Goal: Information Seeking & Learning: Compare options

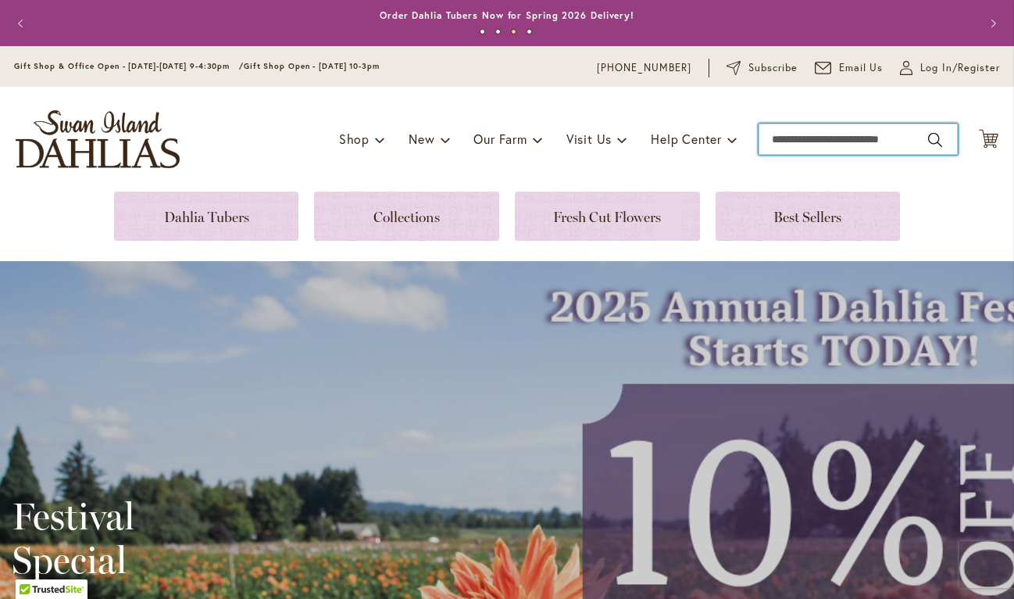
click at [809, 141] on input "Search" at bounding box center [858, 138] width 199 height 31
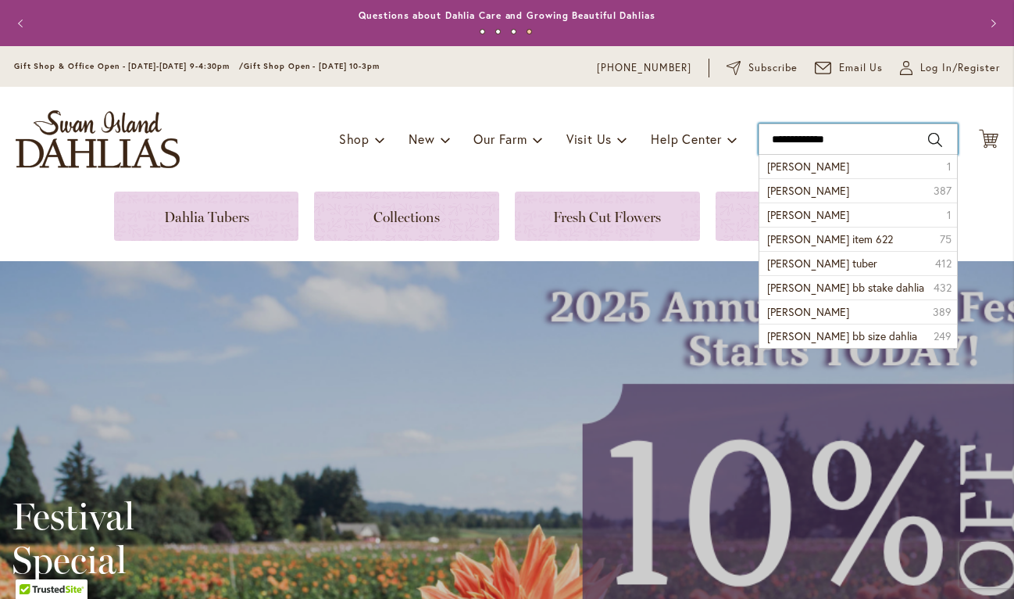
type input "**********"
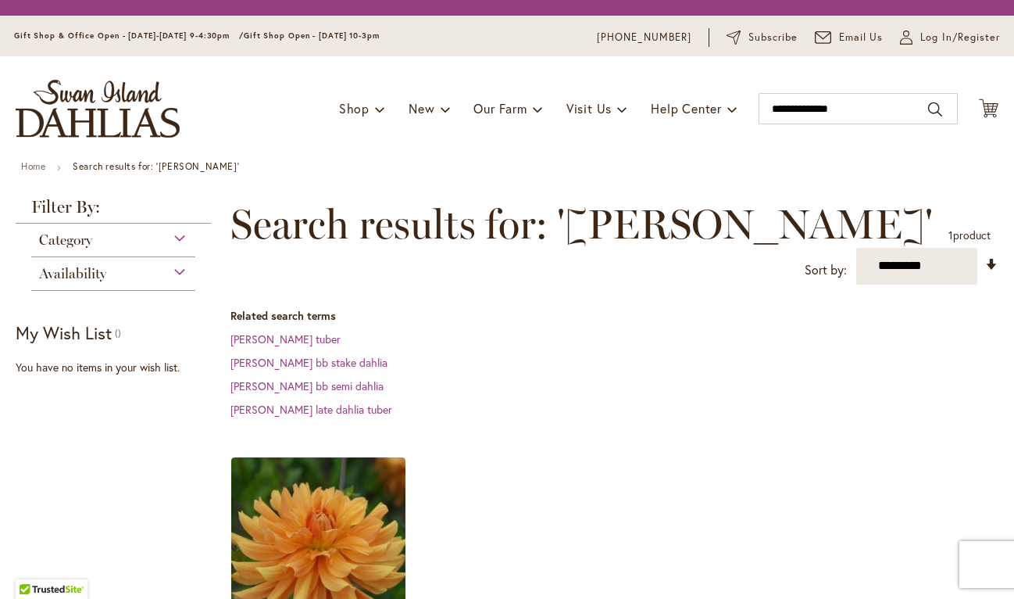
click at [852, 161] on div "Toggle Nav Shop Dahlia Tubers Collections Fresh Cut Dahlias Gardening Supplies …" at bounding box center [507, 108] width 1014 height 105
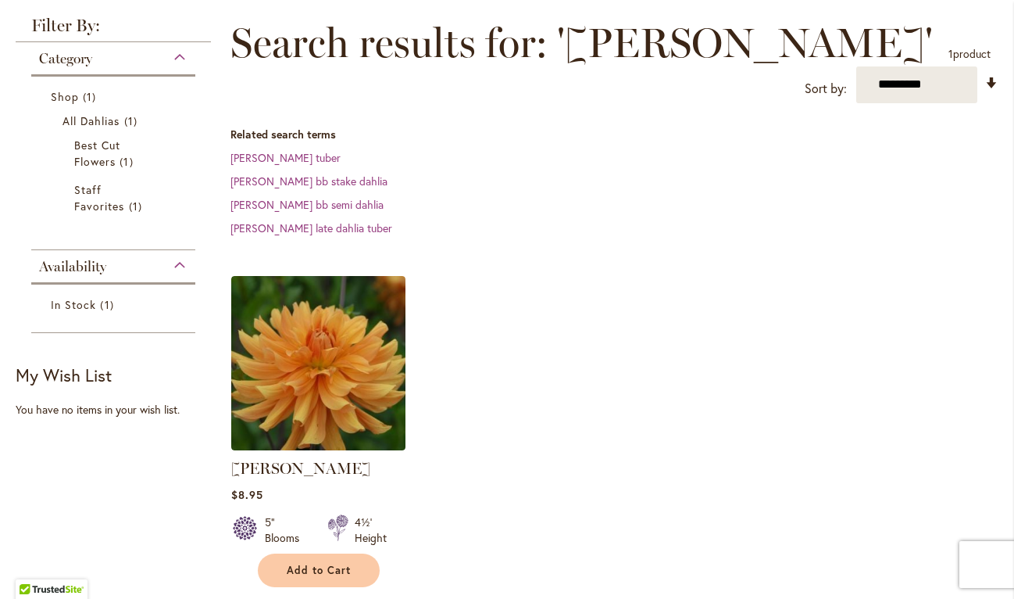
scroll to position [307, 0]
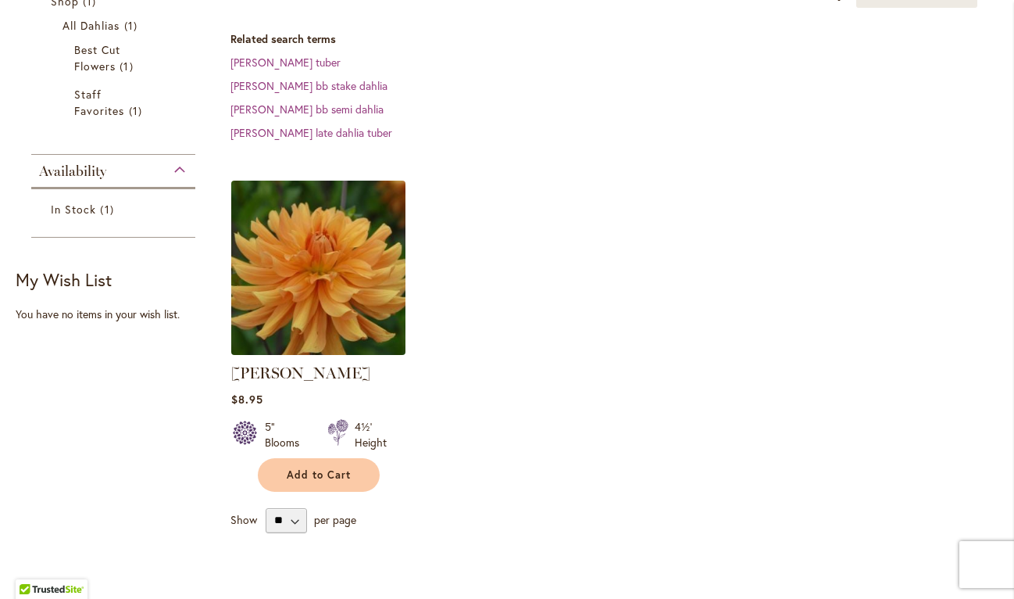
click at [331, 237] on img at bounding box center [318, 267] width 183 height 183
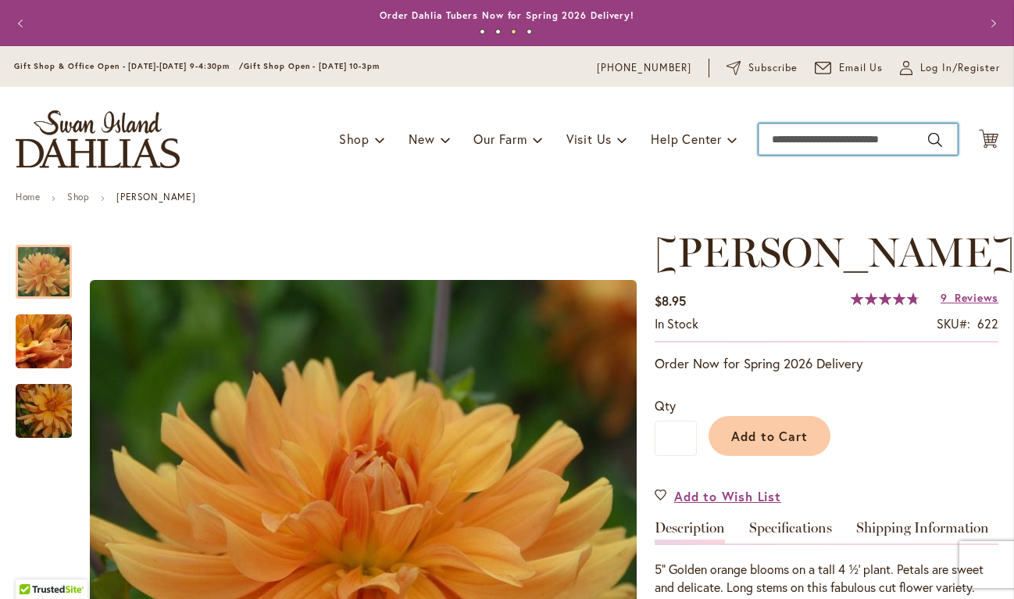
click at [832, 134] on input "Search" at bounding box center [858, 138] width 199 height 31
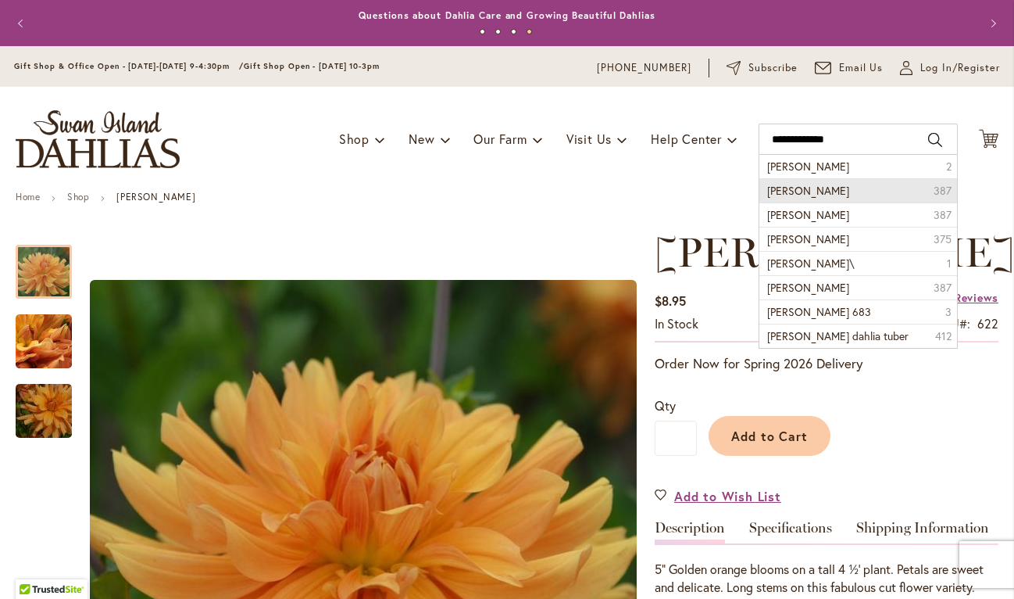
drag, startPoint x: 813, startPoint y: 164, endPoint x: 803, endPoint y: 191, distance: 28.2
click at [803, 191] on span "Cooper Blaine dahlia" at bounding box center [808, 190] width 82 height 15
type input "**********"
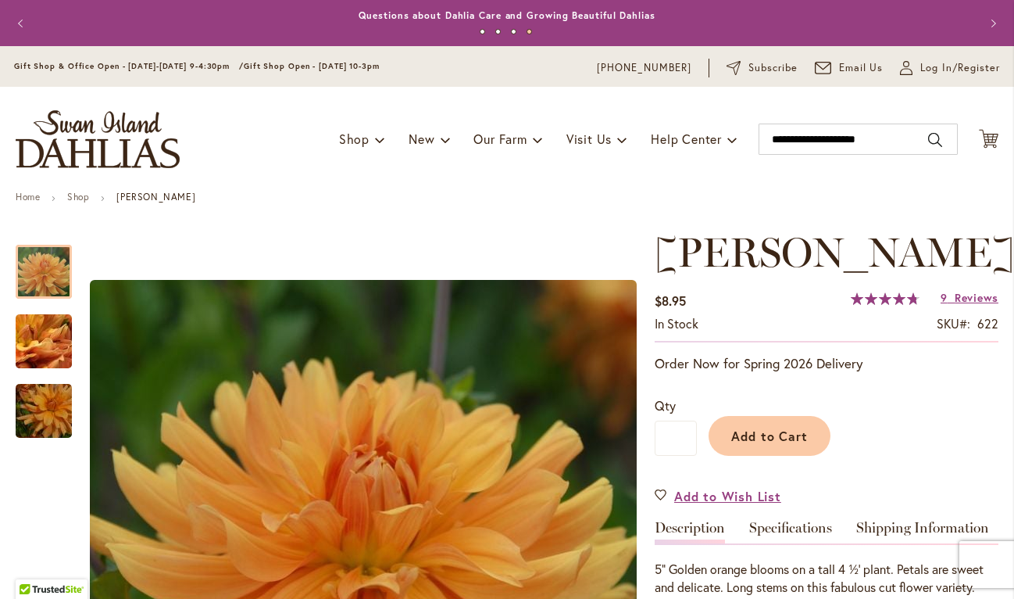
click at [792, 164] on div "Toggle Nav Shop Dahlia Tubers Collections Fresh Cut Dahlias Gardening Supplies …" at bounding box center [507, 139] width 1014 height 105
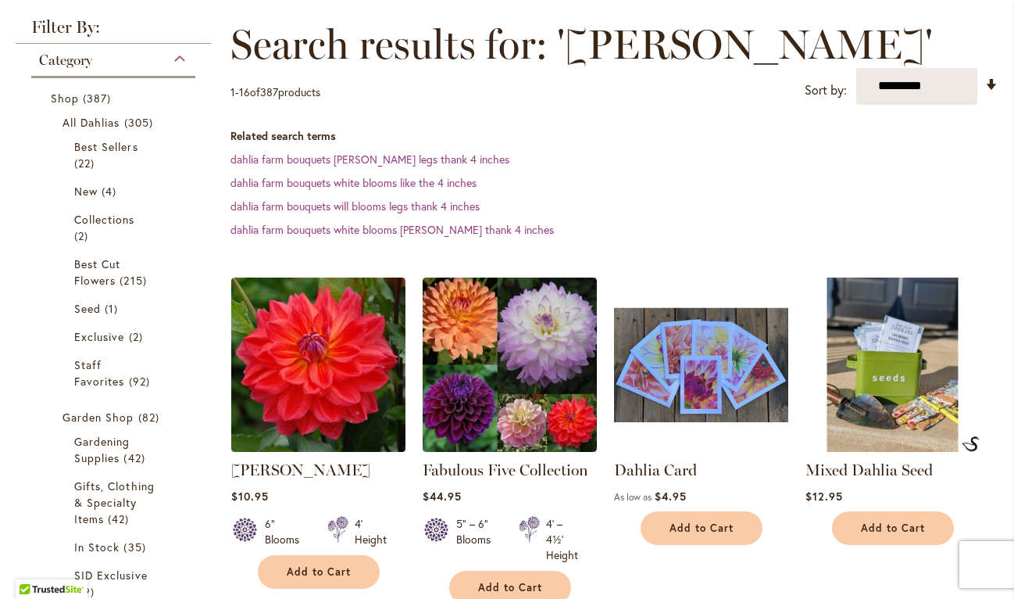
scroll to position [218, 0]
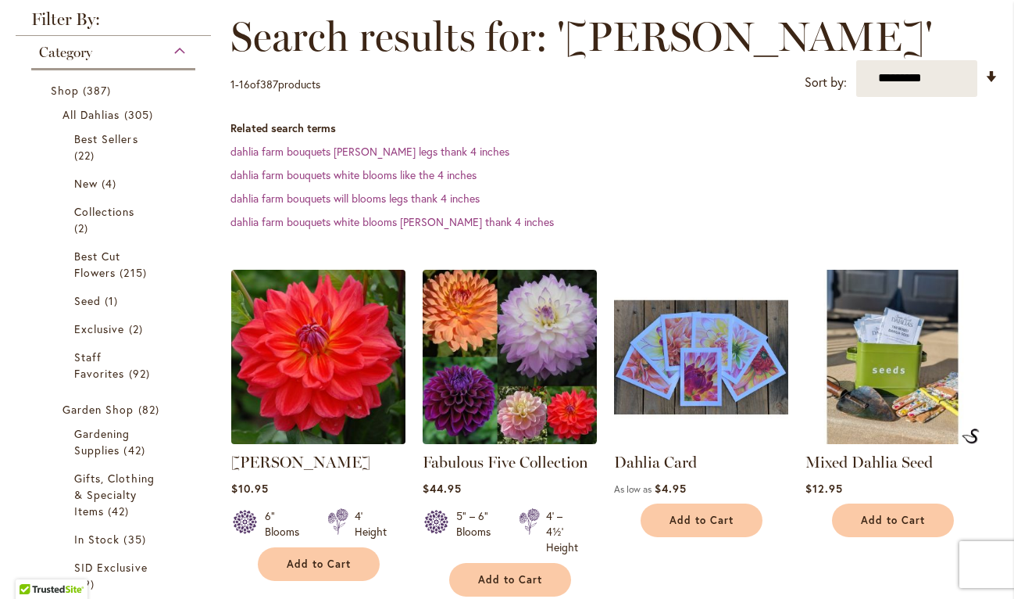
click at [287, 365] on img at bounding box center [318, 356] width 183 height 183
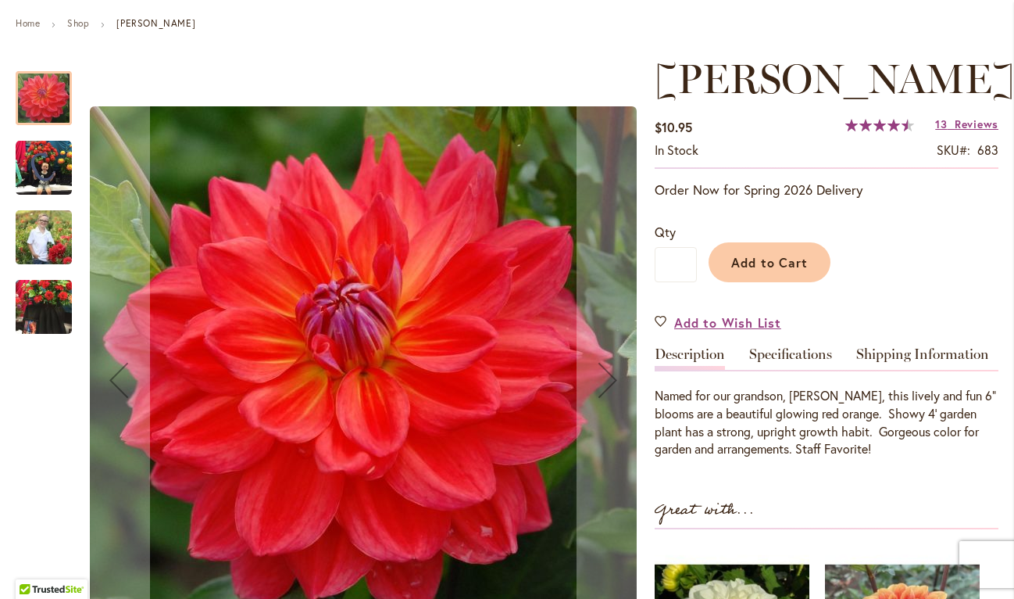
scroll to position [284, 0]
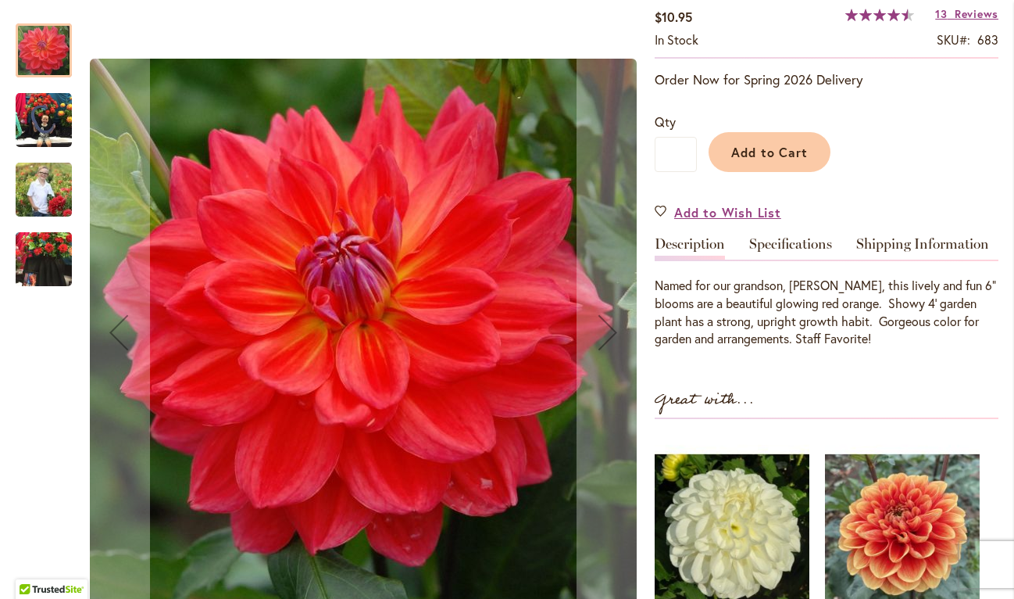
click at [20, 99] on img "COOPER BLAINE" at bounding box center [44, 120] width 56 height 56
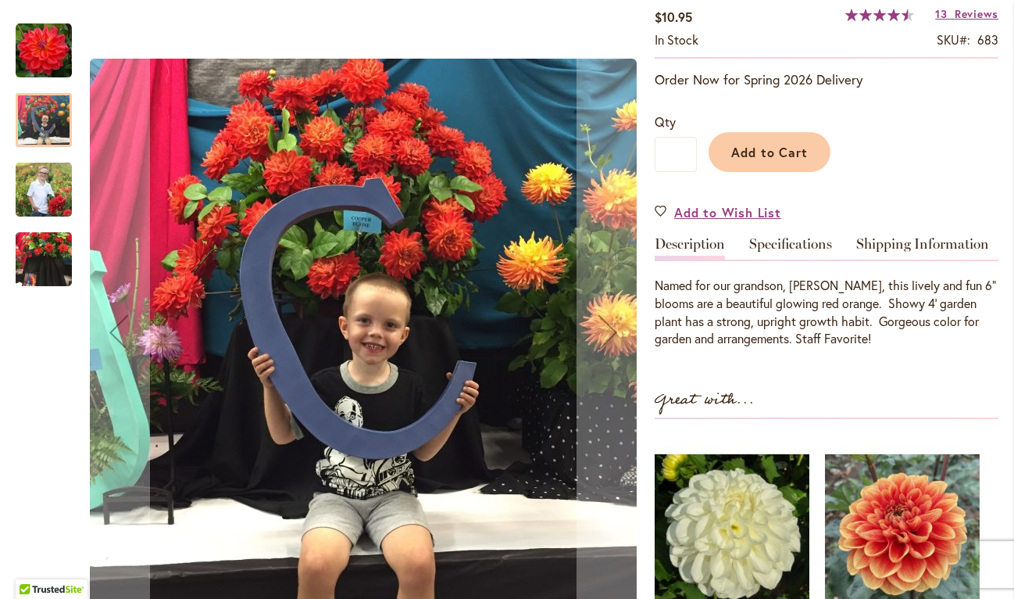
click at [53, 200] on img "COOPER BLAINE" at bounding box center [44, 189] width 56 height 70
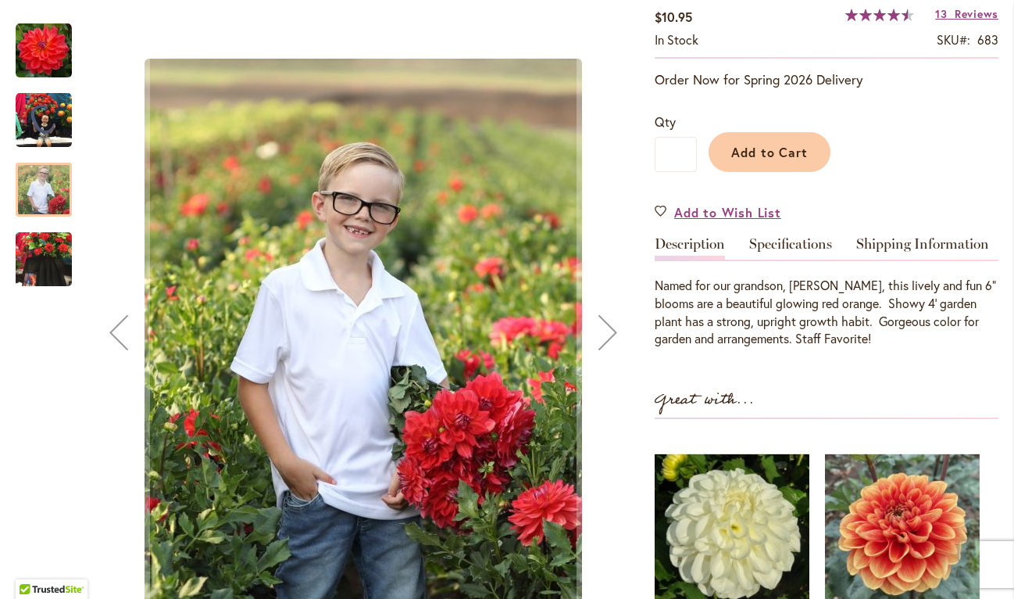
click at [55, 241] on img "COOPER BLAINE" at bounding box center [44, 259] width 56 height 75
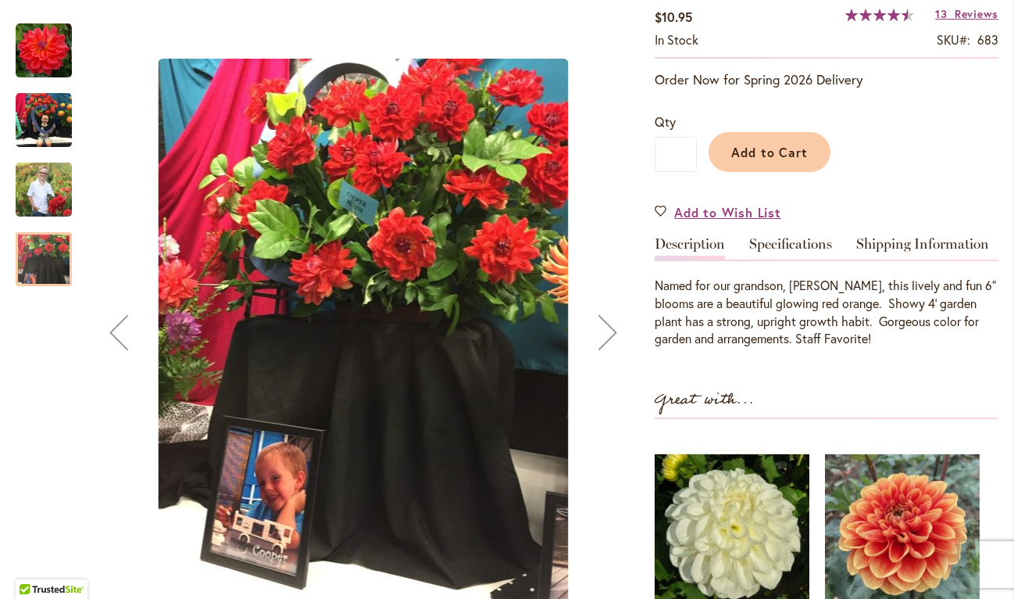
click at [46, 68] on img "COOPER BLAINE" at bounding box center [44, 51] width 56 height 56
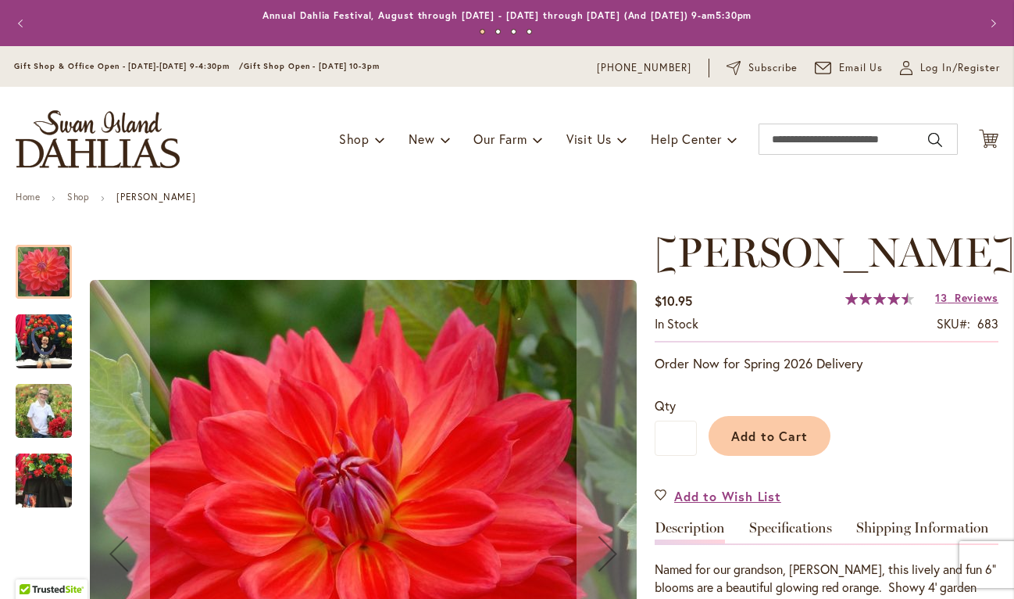
scroll to position [0, 0]
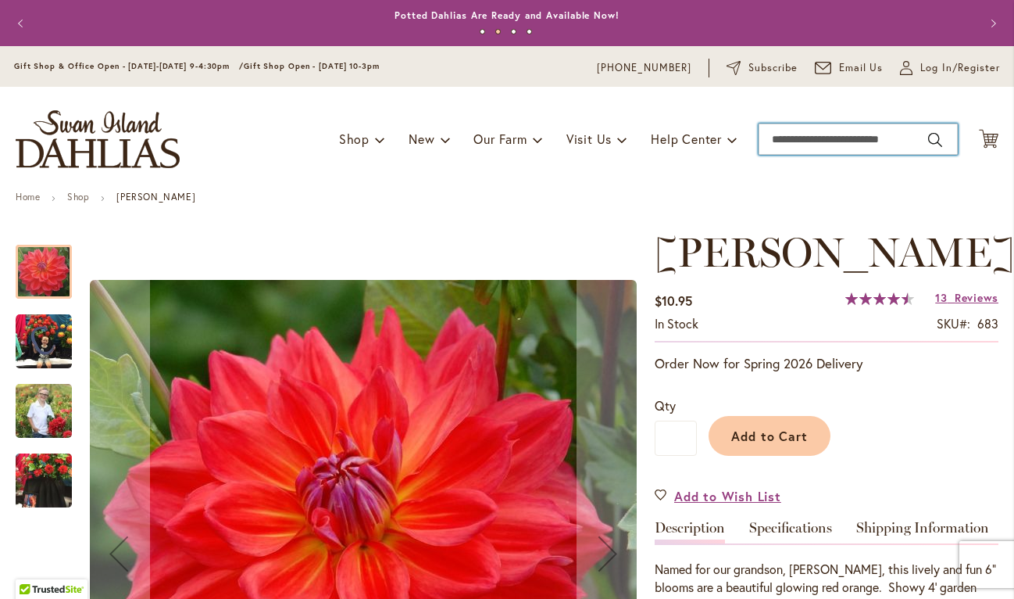
click at [802, 126] on input "Search" at bounding box center [858, 138] width 199 height 31
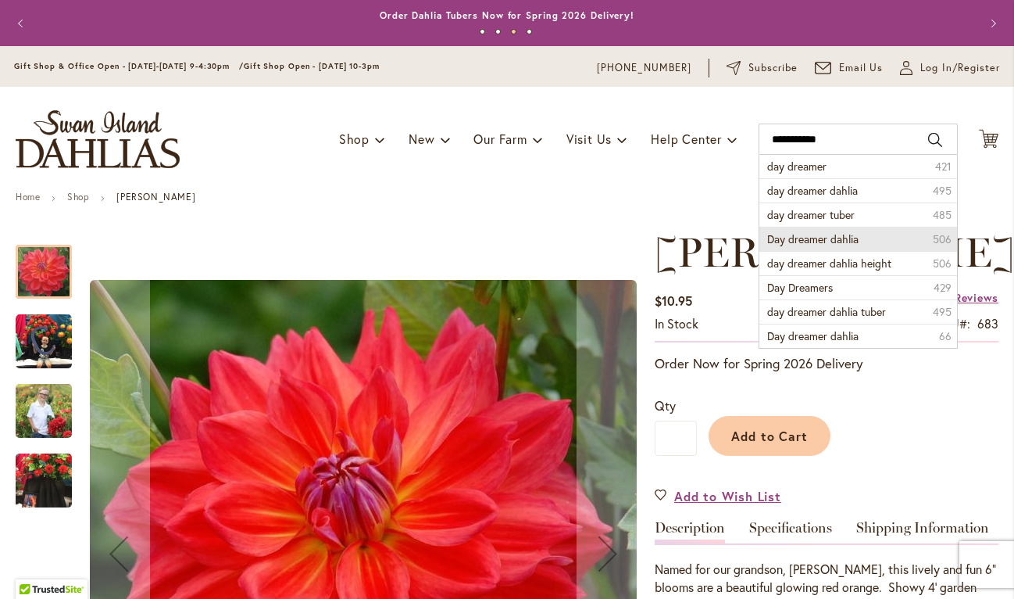
click at [827, 238] on span "Day dreamer dahlia" at bounding box center [812, 238] width 91 height 15
type input "**********"
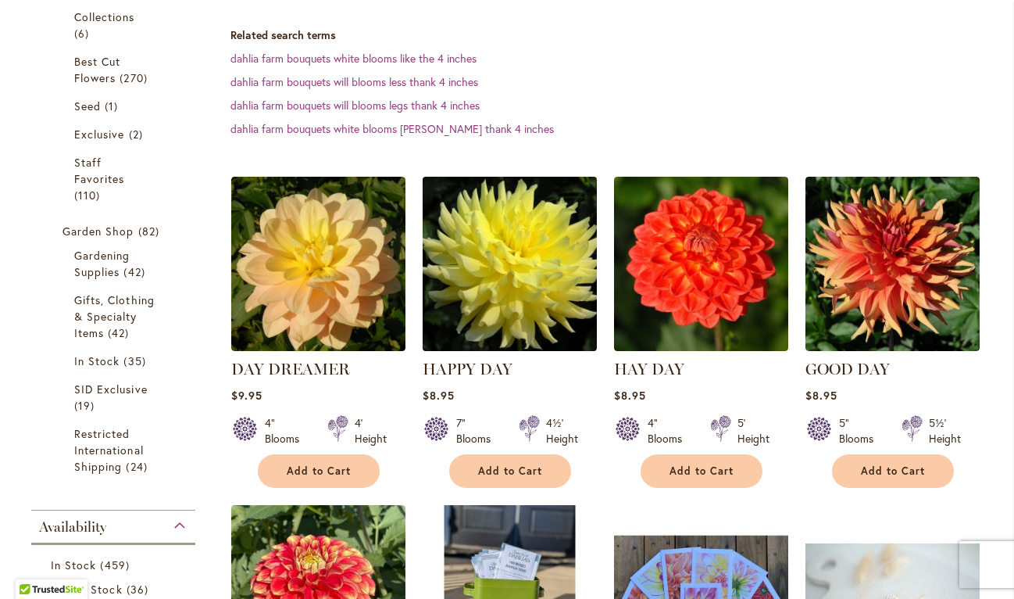
scroll to position [458, 0]
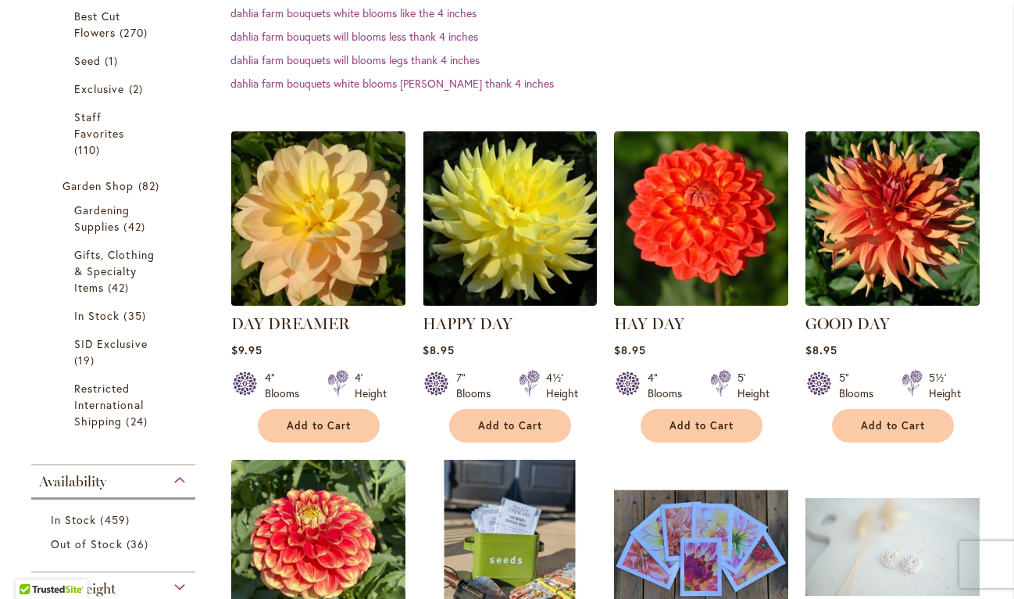
click at [307, 220] on img at bounding box center [318, 218] width 183 height 183
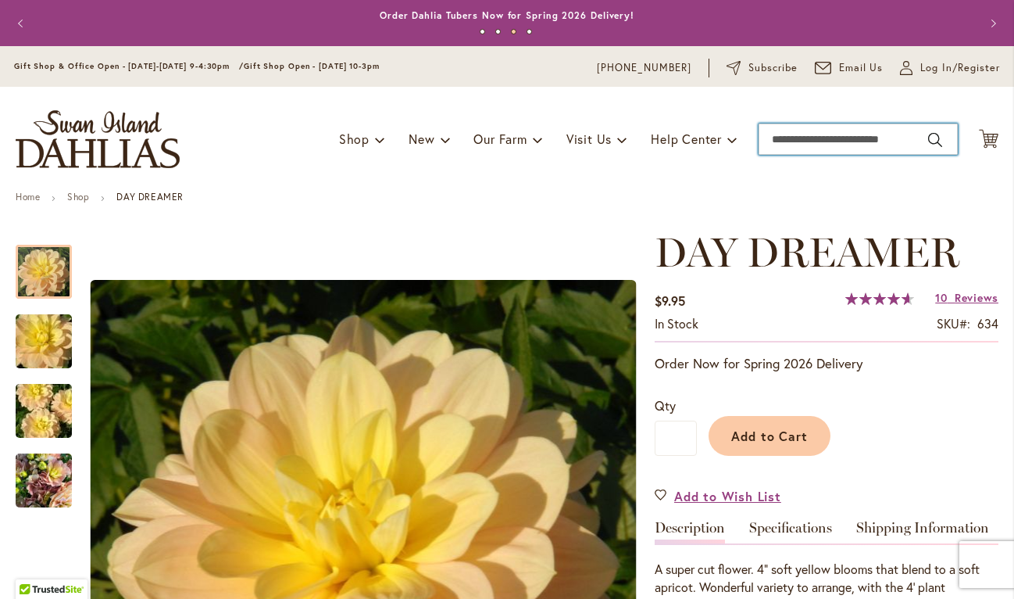
click at [779, 137] on input "Search" at bounding box center [858, 138] width 199 height 31
type input "****"
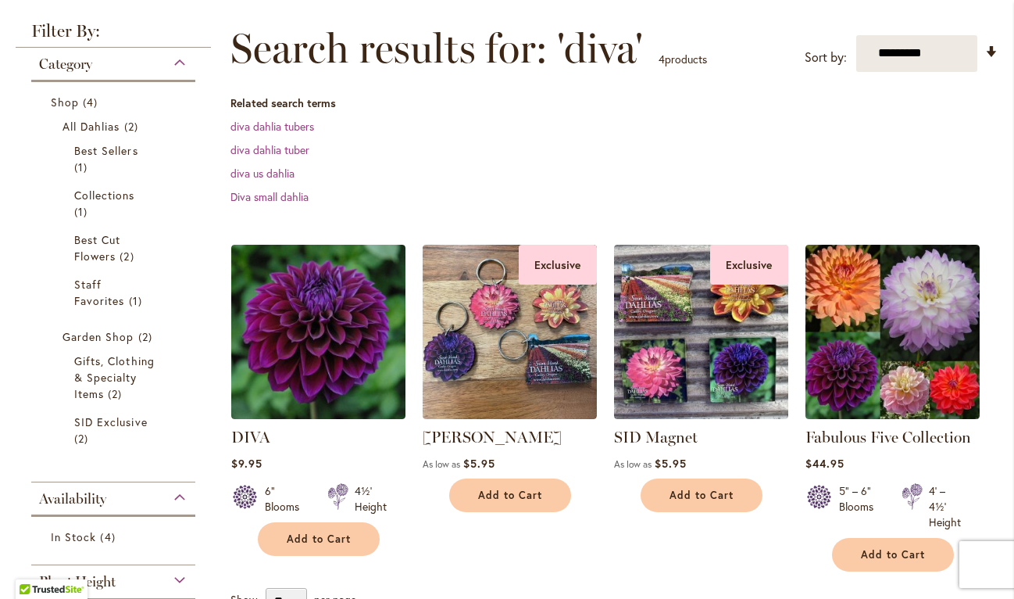
scroll to position [212, 0]
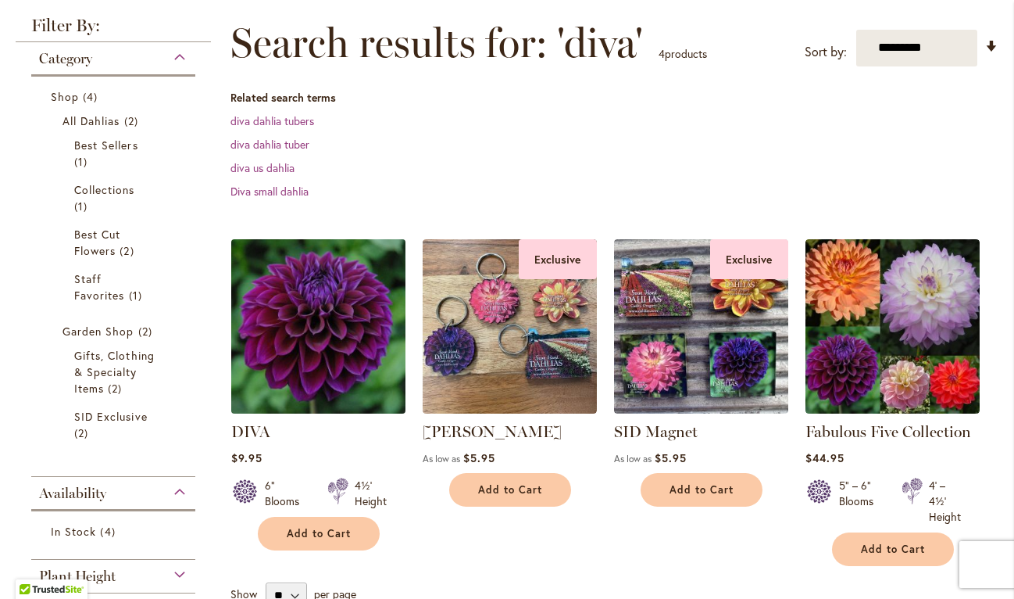
click at [352, 322] on img at bounding box center [318, 325] width 183 height 183
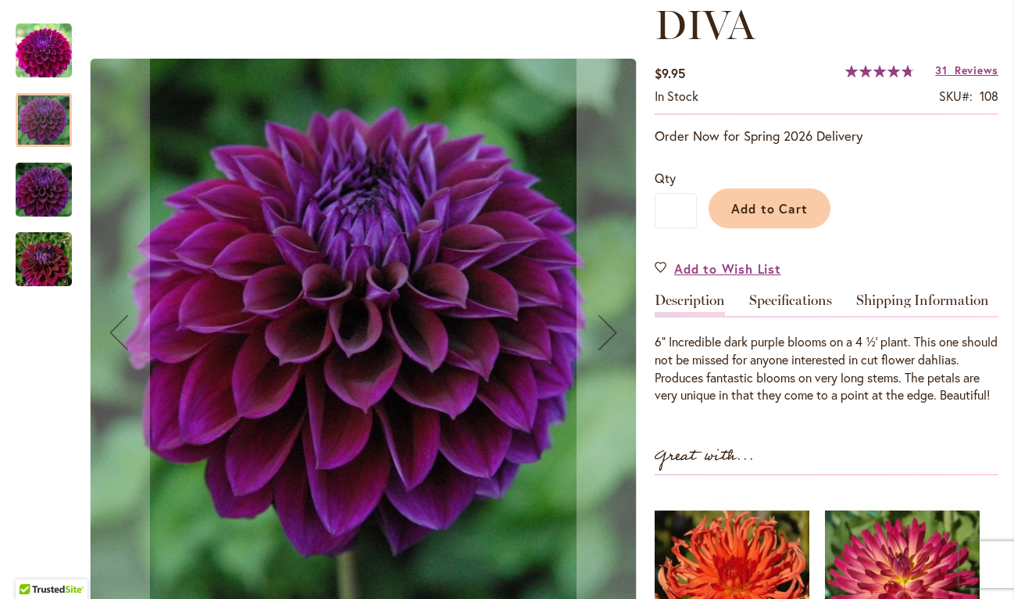
scroll to position [258, 0]
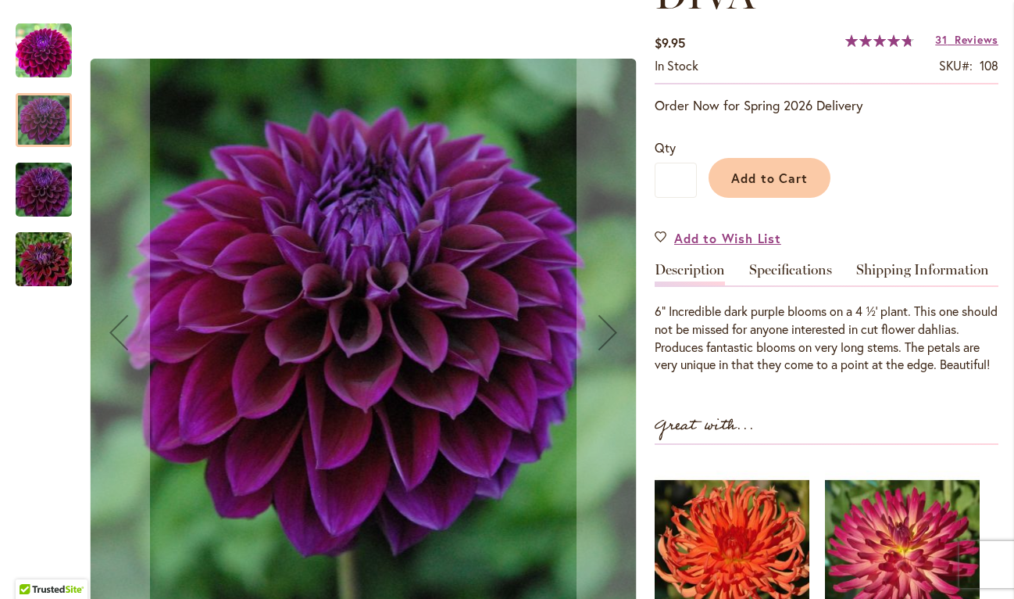
click at [48, 116] on div at bounding box center [44, 120] width 56 height 54
click at [30, 218] on div "Diva" at bounding box center [44, 251] width 56 height 70
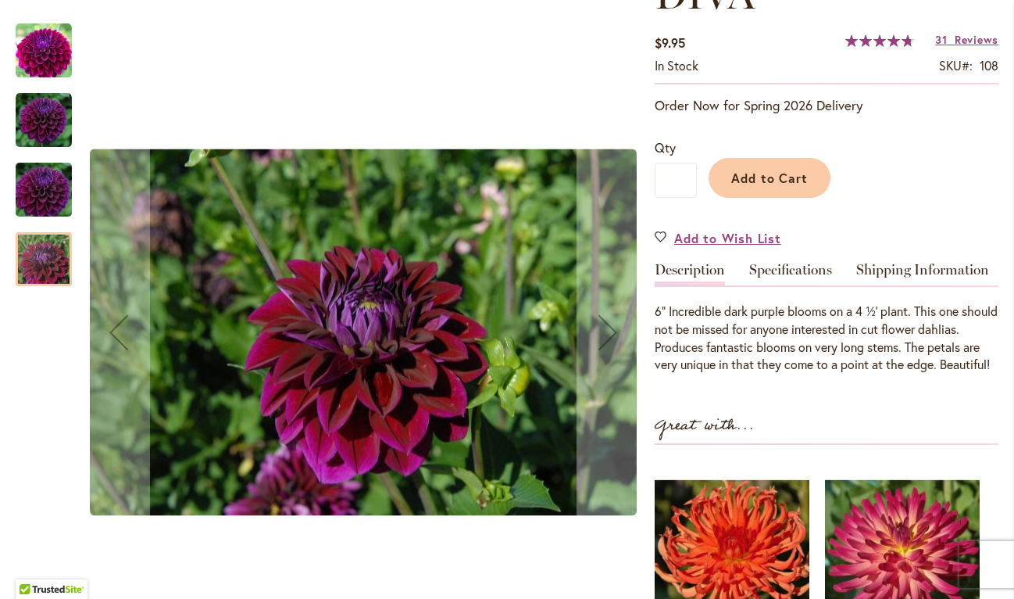
click at [48, 265] on div at bounding box center [44, 259] width 56 height 54
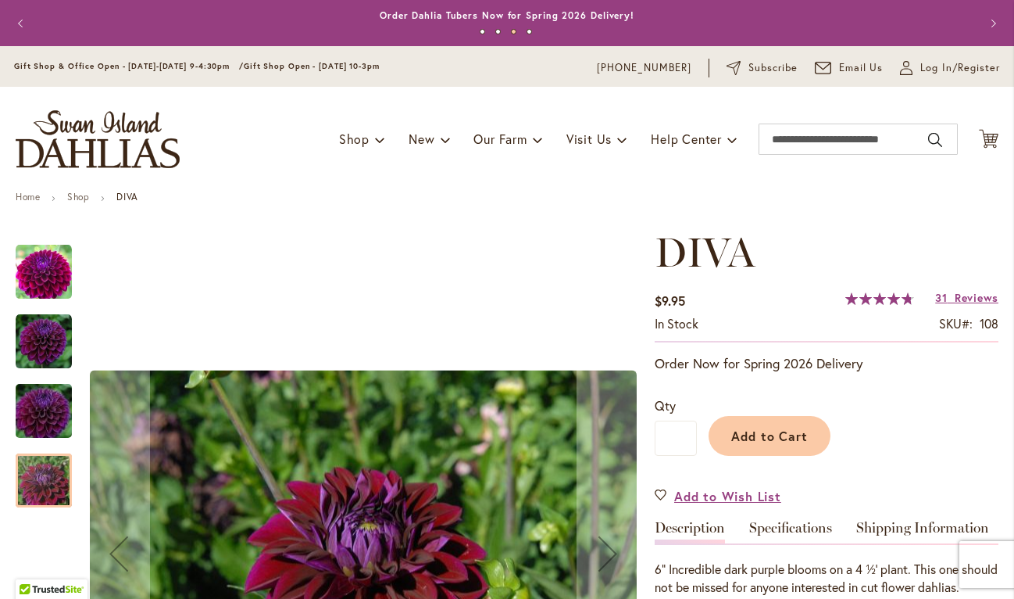
scroll to position [0, 0]
click at [806, 137] on input "Search" at bounding box center [858, 138] width 199 height 31
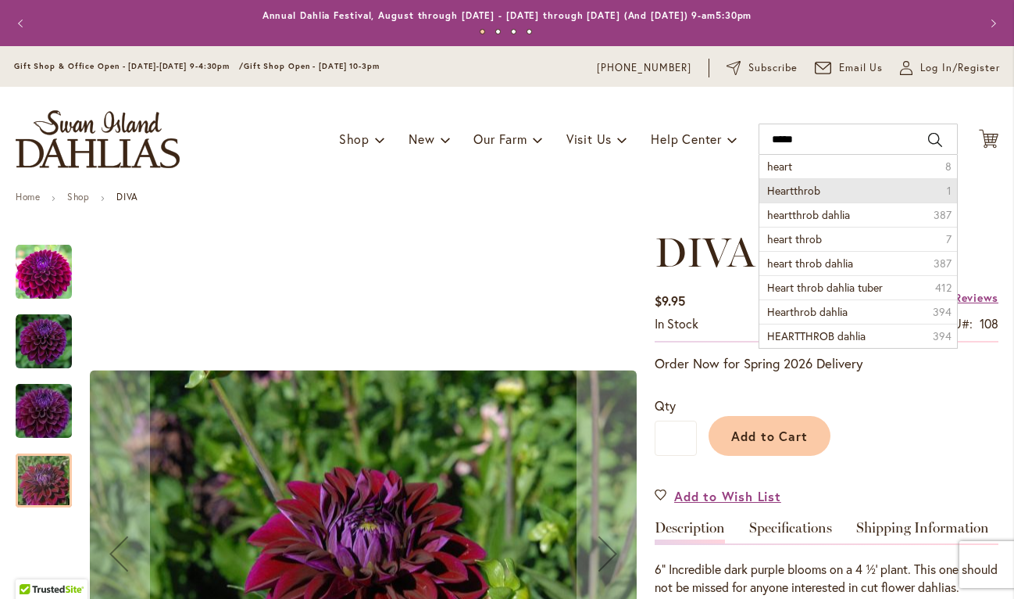
click at [853, 193] on li "Heartthrob 1" at bounding box center [859, 190] width 198 height 24
type input "**********"
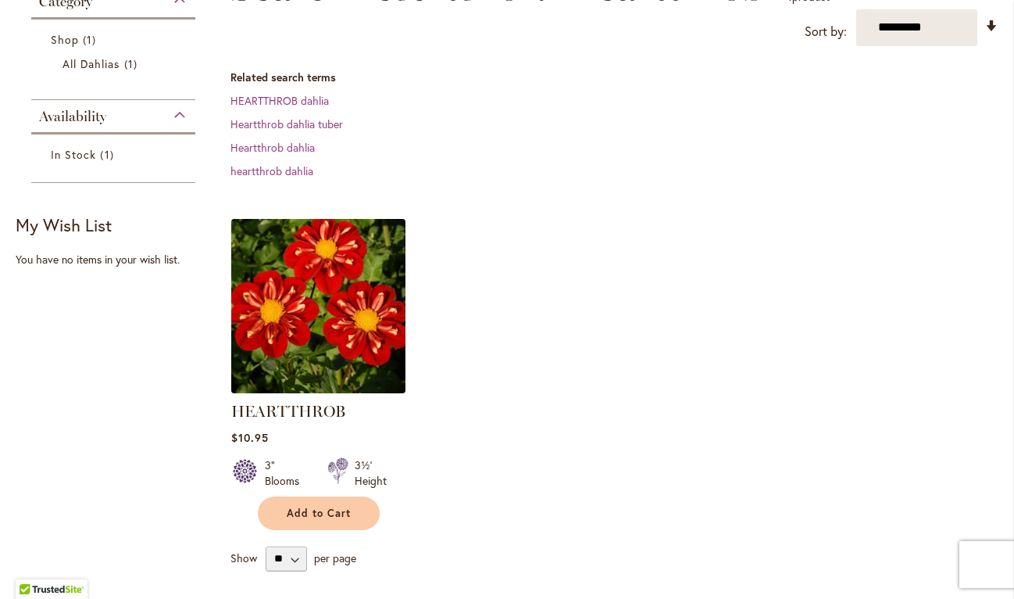
scroll to position [271, 0]
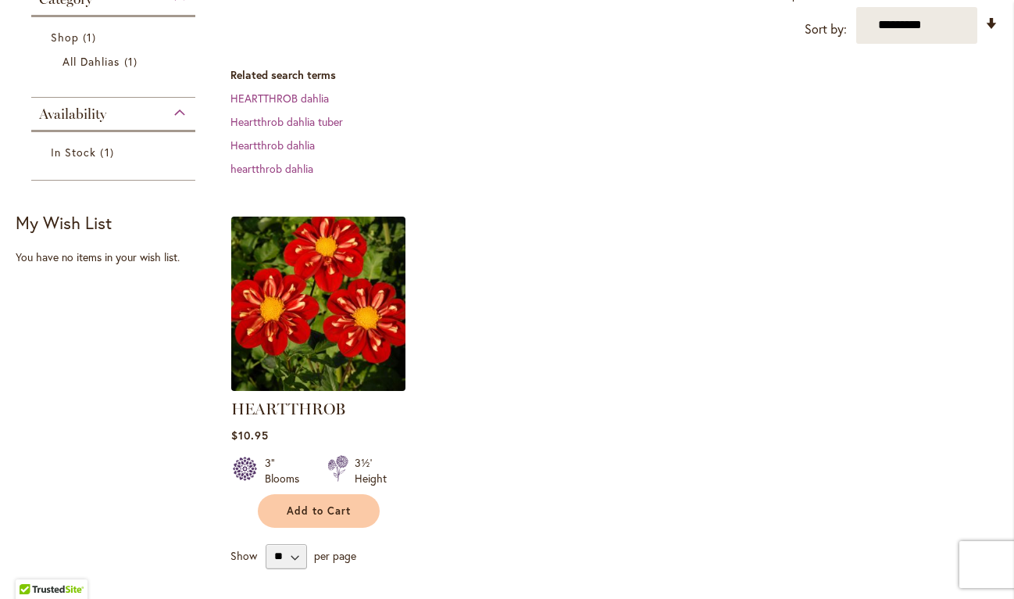
click at [331, 315] on img at bounding box center [318, 303] width 183 height 183
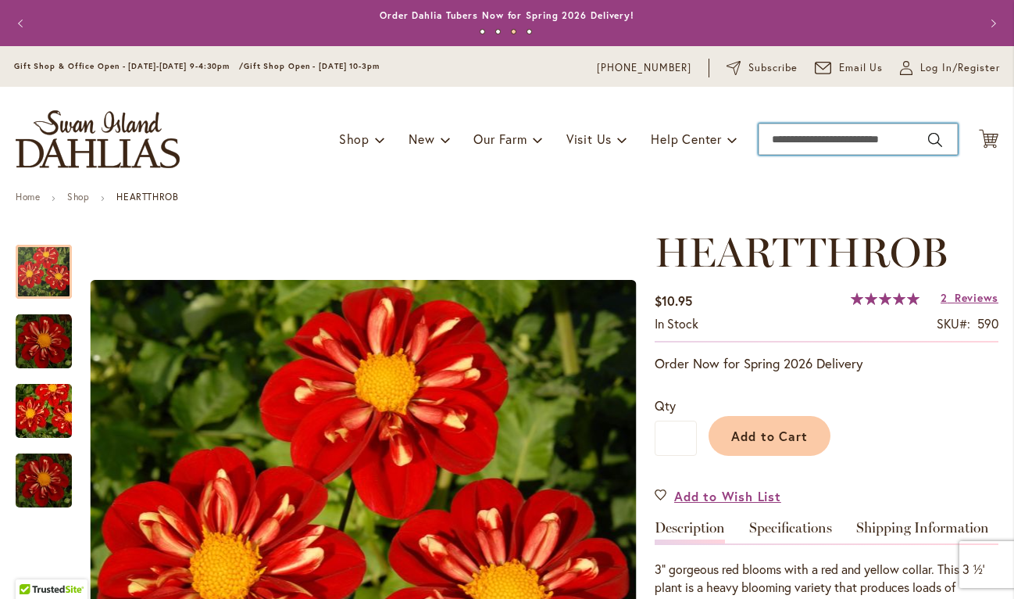
click at [849, 142] on input "Search" at bounding box center [858, 138] width 199 height 31
type input "*********"
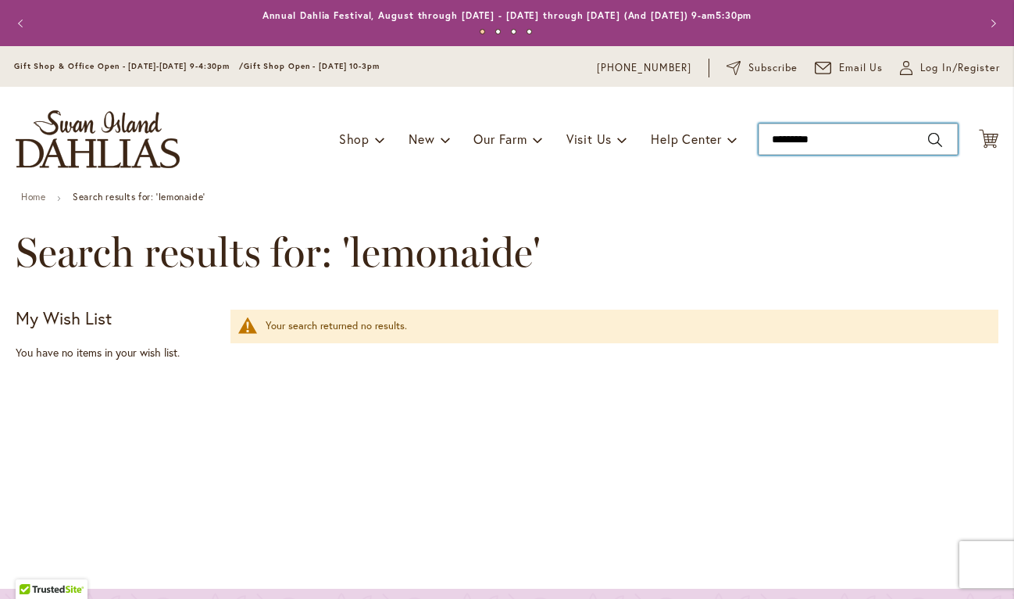
click at [840, 138] on input "*********" at bounding box center [858, 138] width 199 height 31
type input "********"
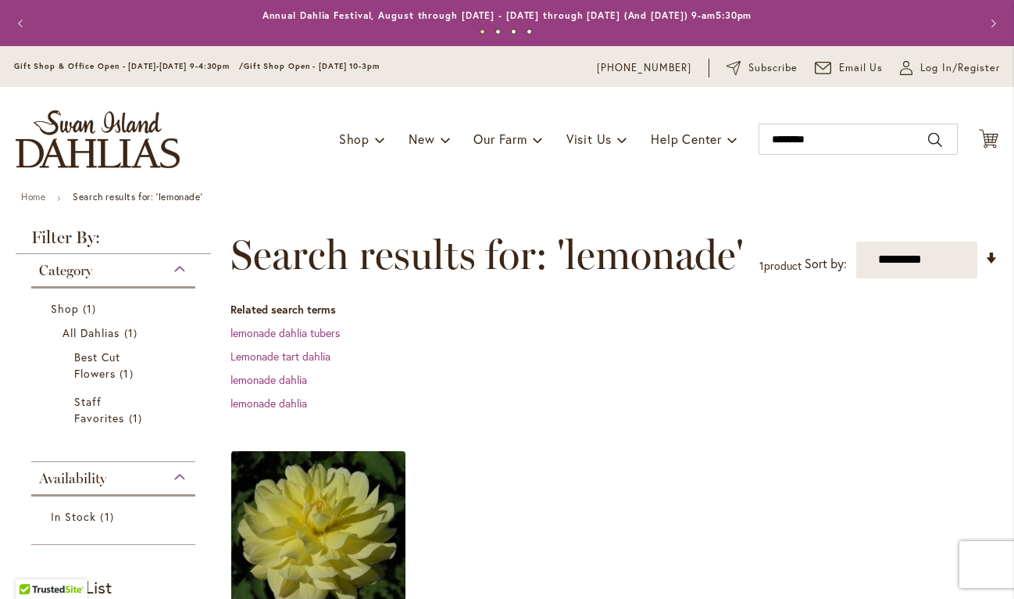
click at [323, 508] on img at bounding box center [318, 537] width 183 height 183
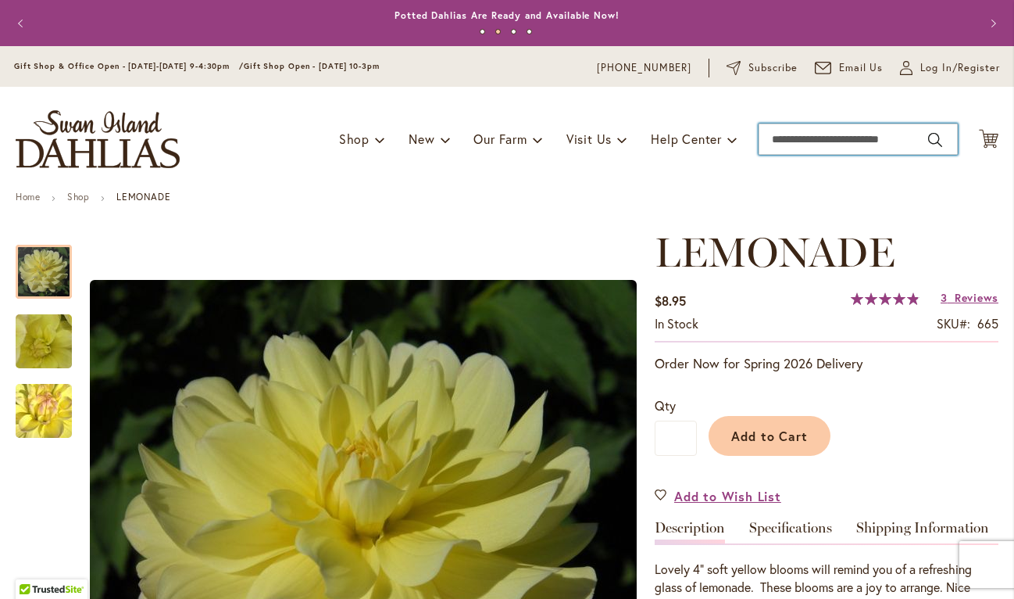
click at [798, 141] on input "Search" at bounding box center [858, 138] width 199 height 31
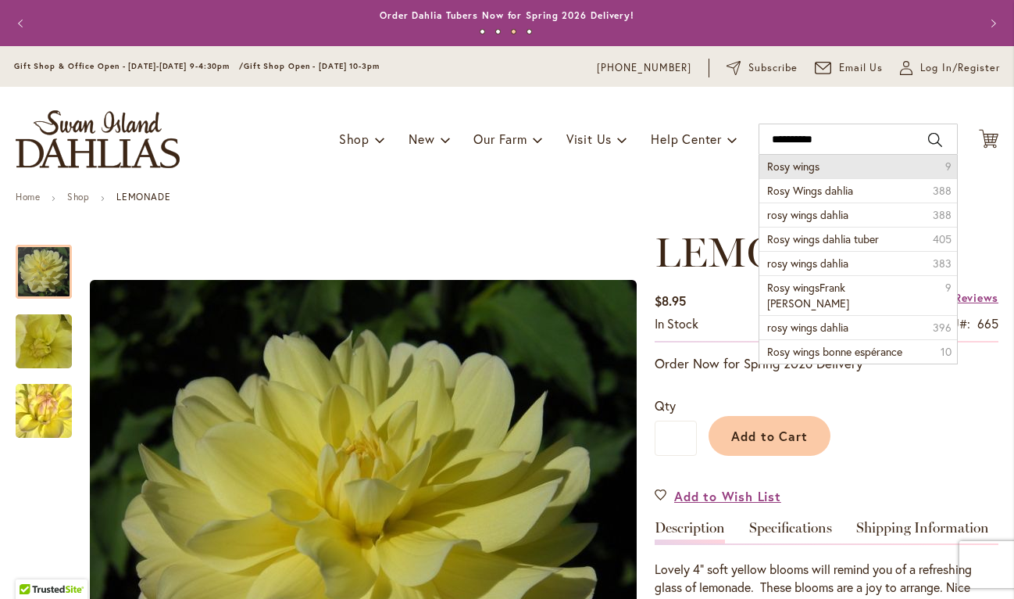
click at [861, 163] on li "Rosy wings 9" at bounding box center [859, 166] width 198 height 23
type input "**********"
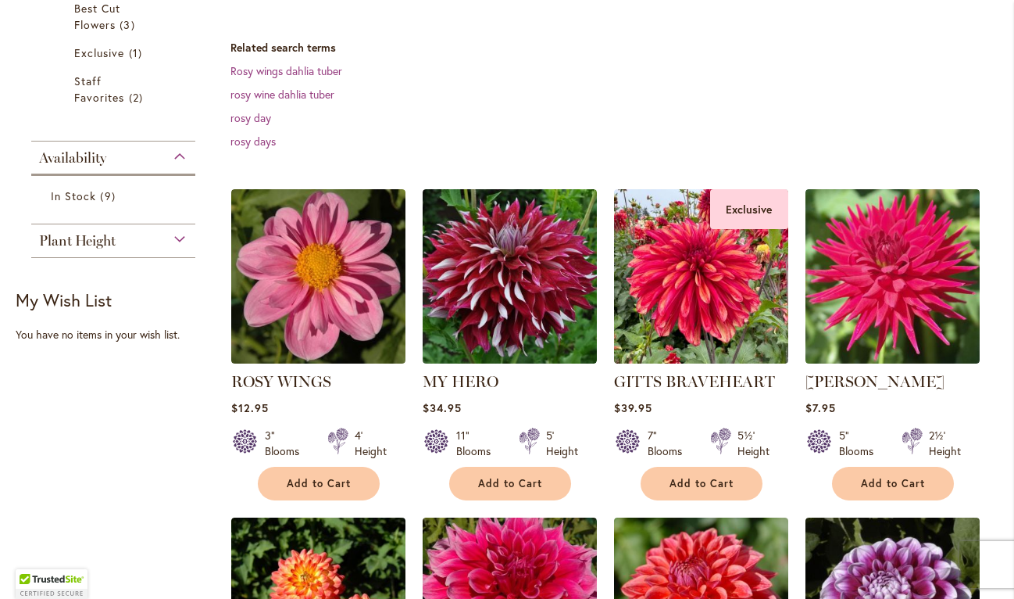
scroll to position [402, 0]
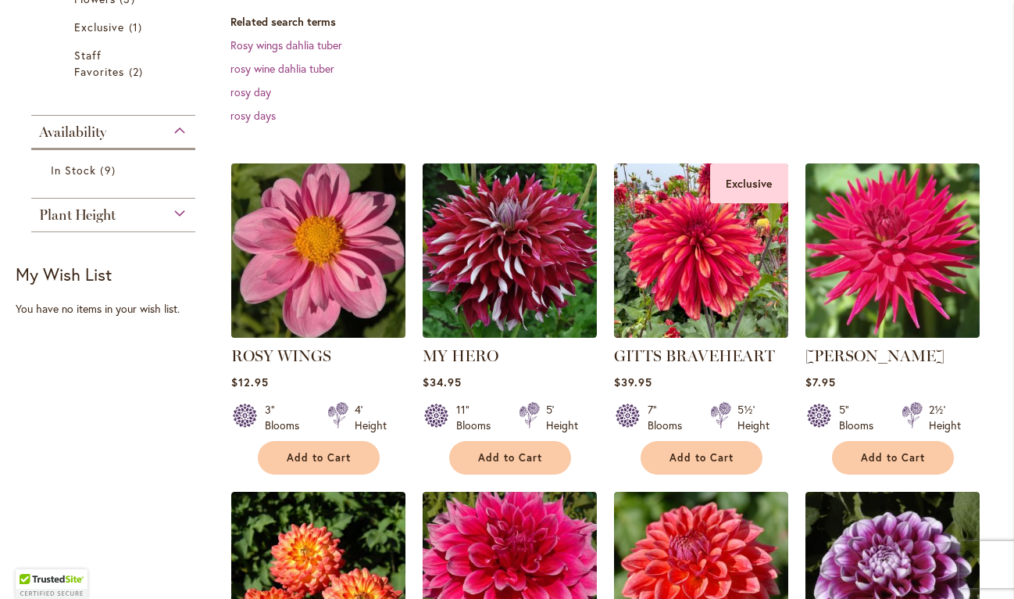
click at [270, 267] on img at bounding box center [318, 250] width 183 height 183
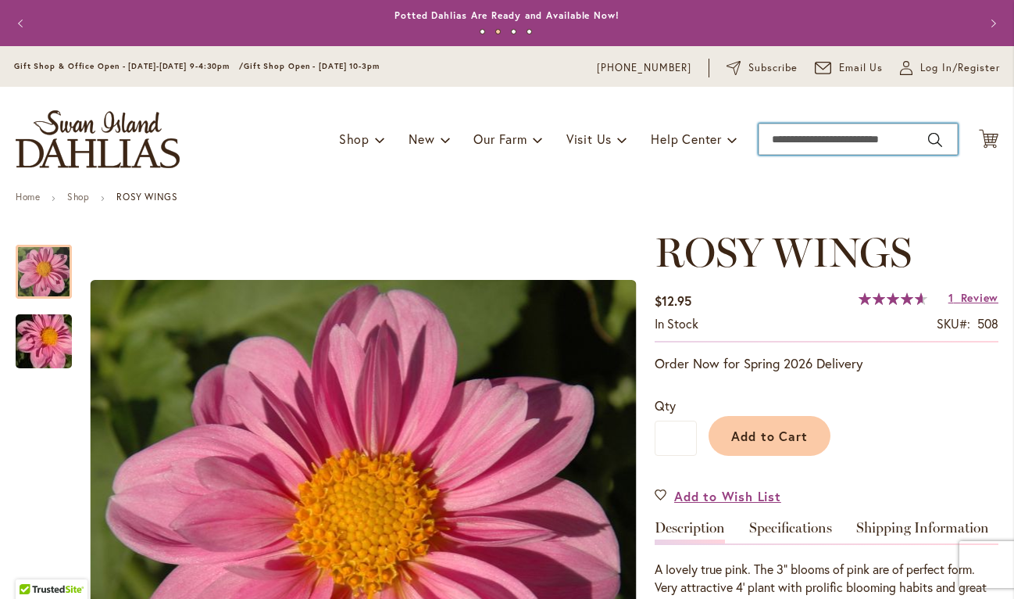
click at [788, 135] on input "Search" at bounding box center [858, 138] width 199 height 31
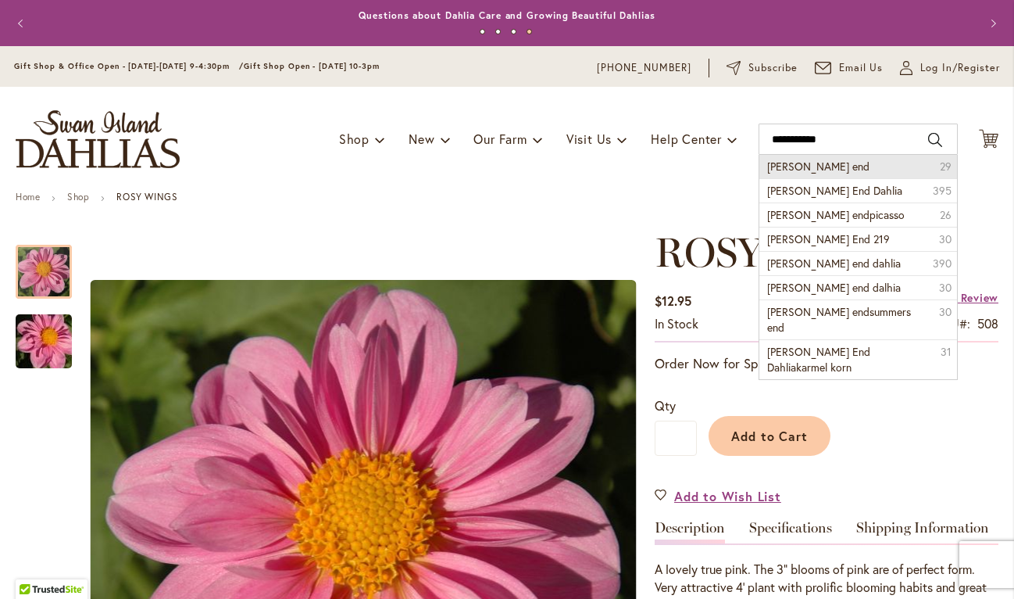
click at [821, 167] on li "summers end 29" at bounding box center [859, 166] width 198 height 23
type input "**********"
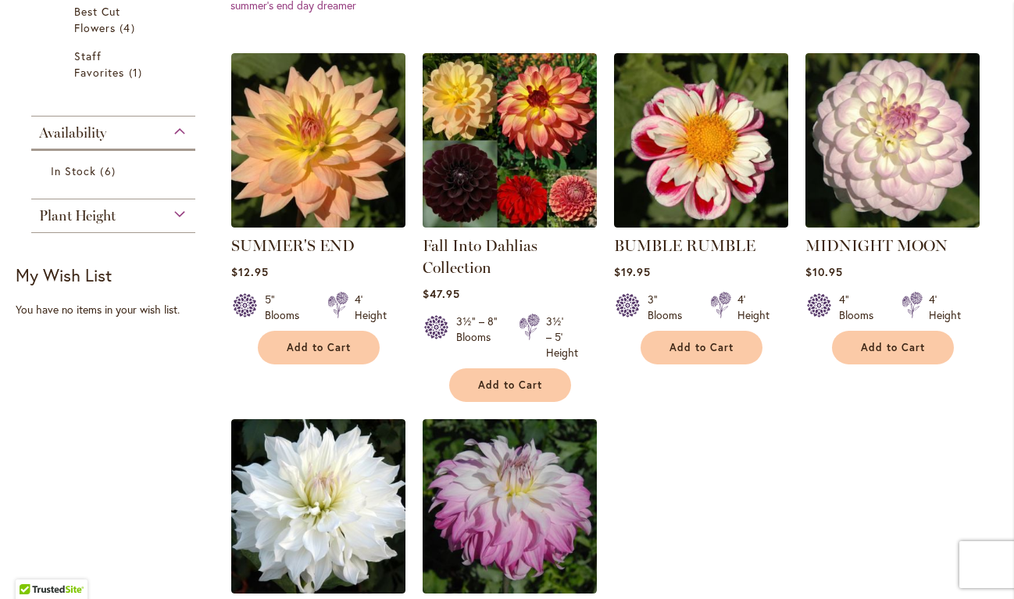
scroll to position [441, 0]
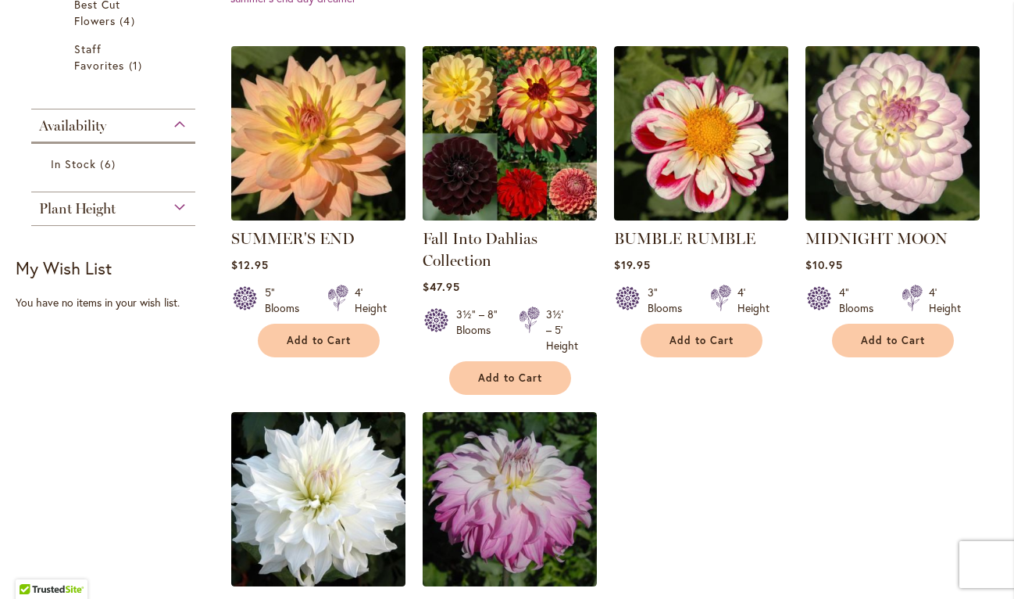
click at [327, 148] on img at bounding box center [318, 132] width 183 height 183
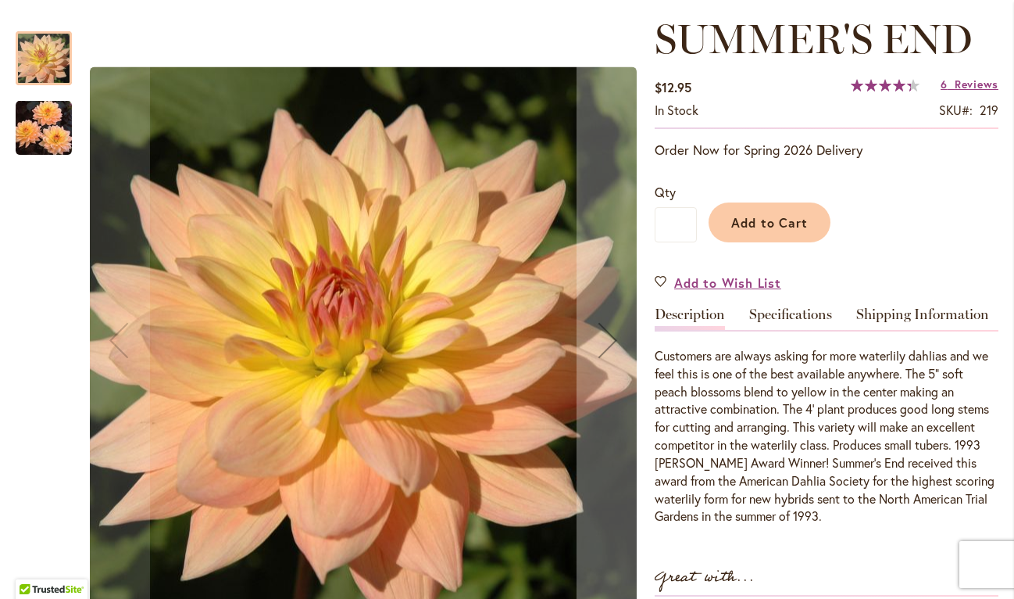
scroll to position [223, 0]
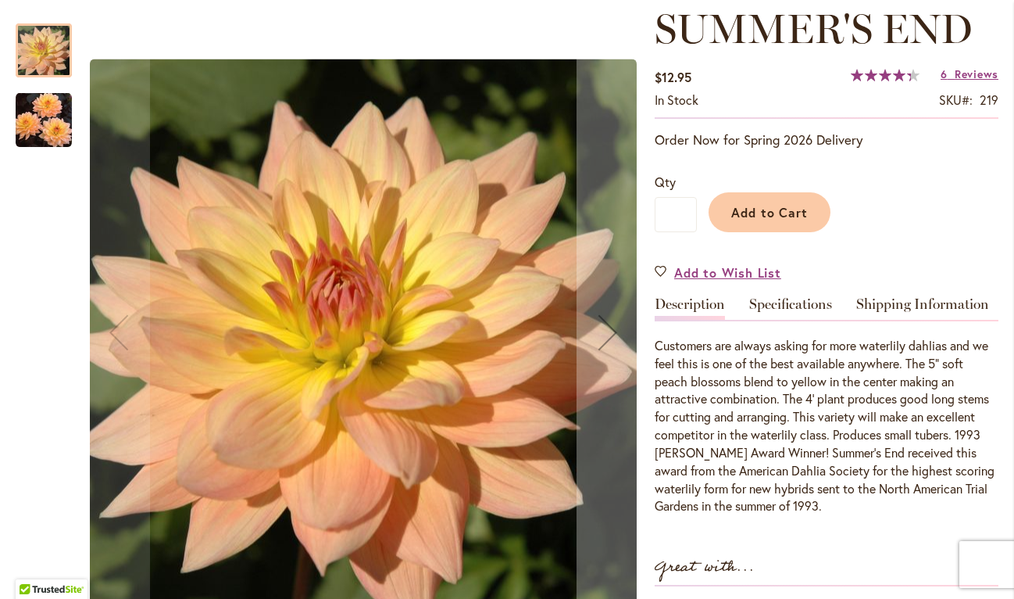
click at [41, 113] on img "SUMMER'S END" at bounding box center [44, 119] width 56 height 57
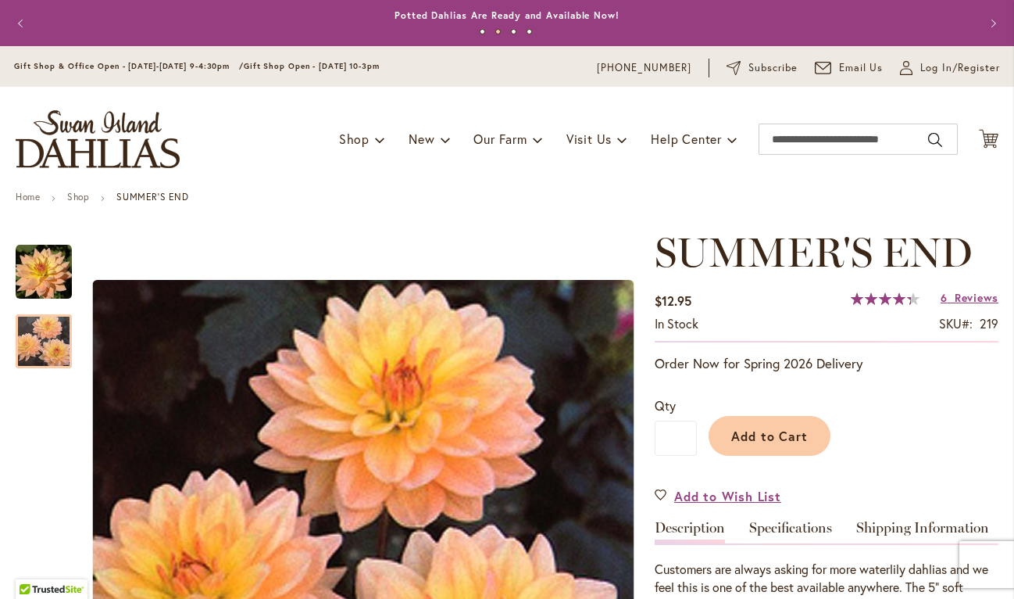
scroll to position [0, 0]
click at [802, 141] on input "Search" at bounding box center [858, 138] width 199 height 31
type input "**********"
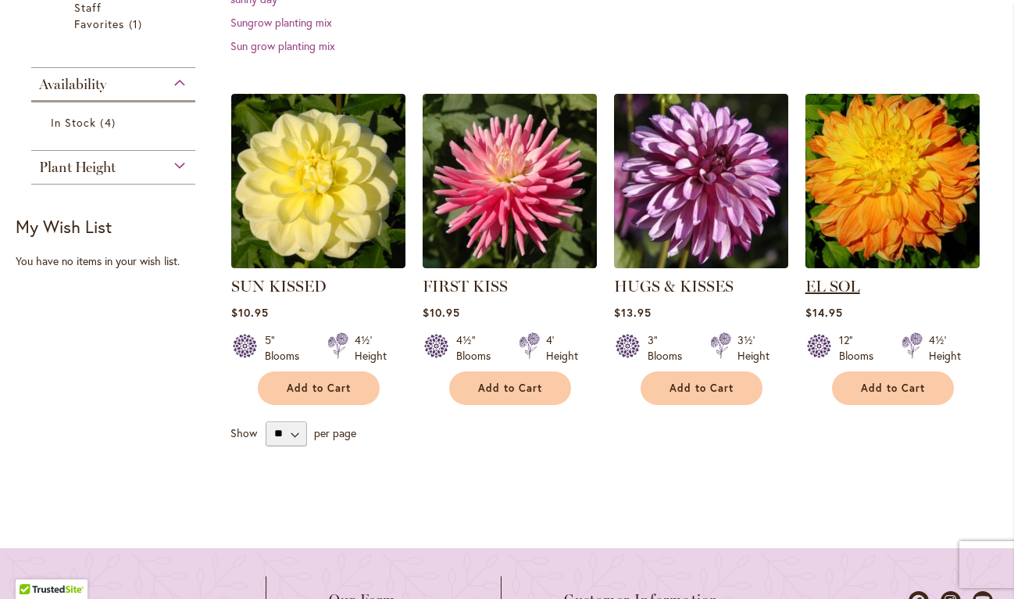
scroll to position [384, 0]
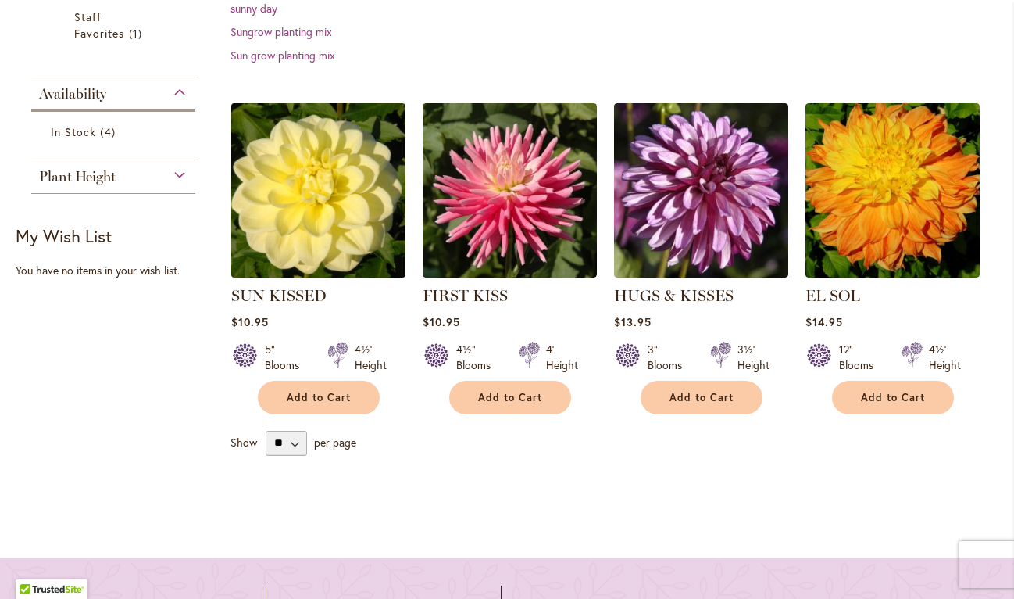
click at [365, 174] on img at bounding box center [318, 189] width 183 height 183
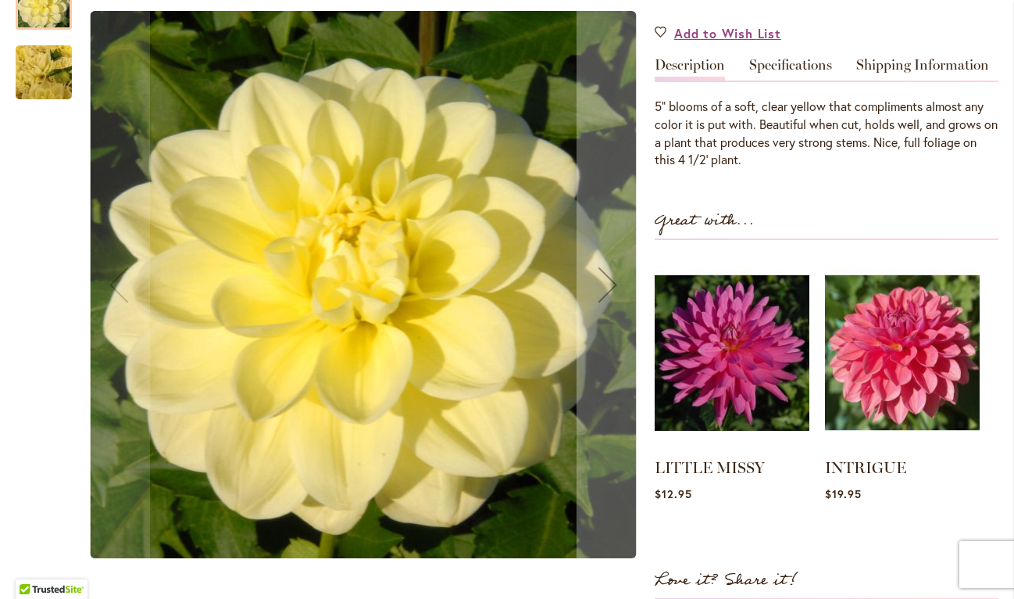
scroll to position [425, 0]
